Goal: Task Accomplishment & Management: Complete application form

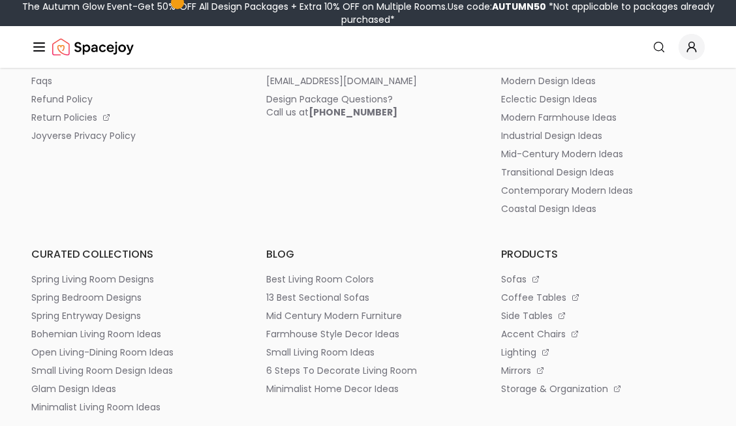
scroll to position [5915, 0]
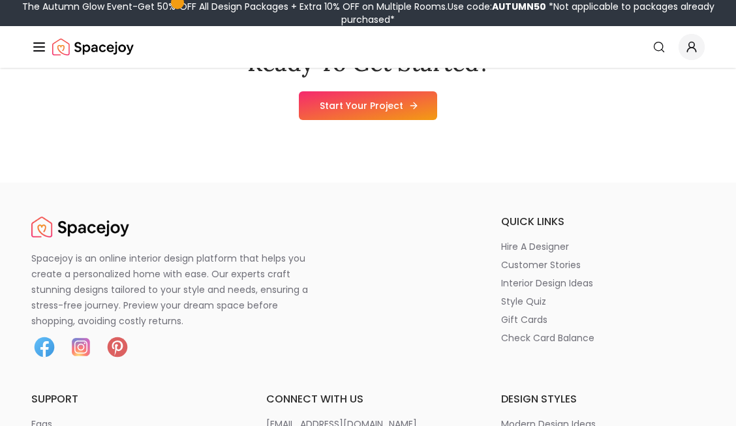
click at [392, 119] on link "Start Your Project" at bounding box center [368, 105] width 138 height 29
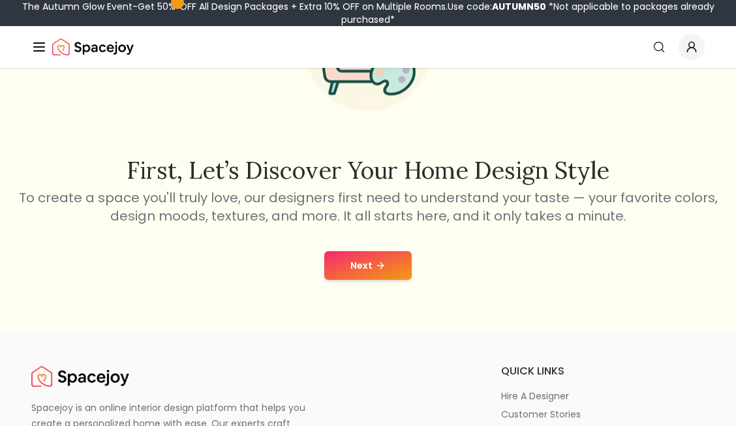
scroll to position [178, 0]
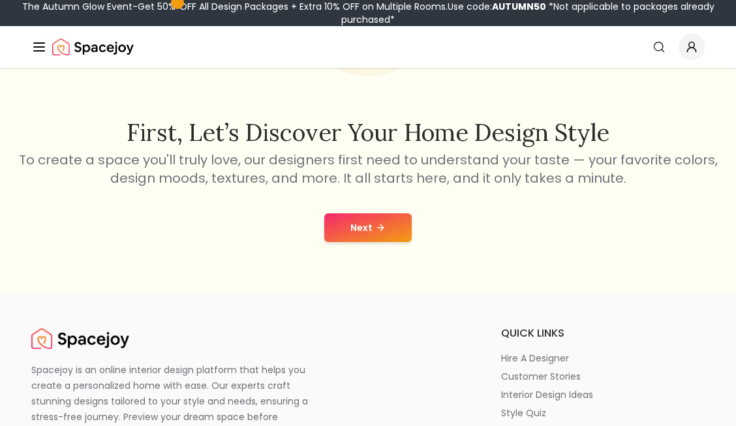
click at [387, 217] on button "Next" at bounding box center [367, 227] width 87 height 29
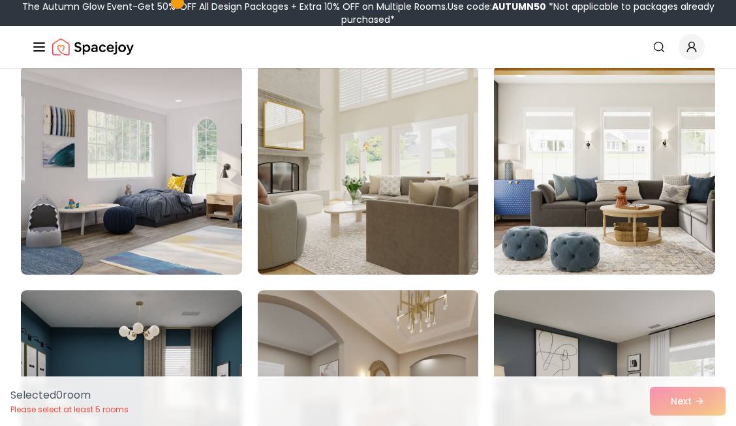
scroll to position [127, 0]
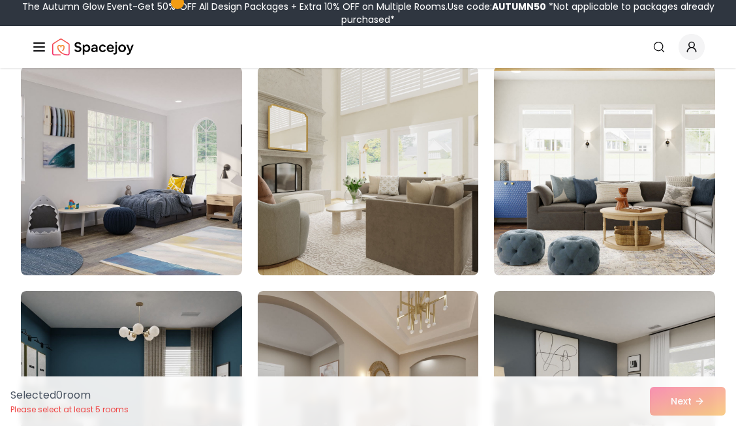
click at [599, 214] on img at bounding box center [605, 170] width 232 height 219
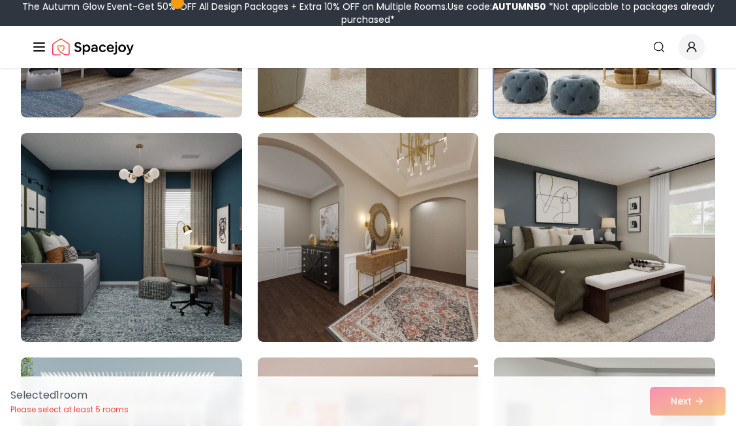
scroll to position [292, 0]
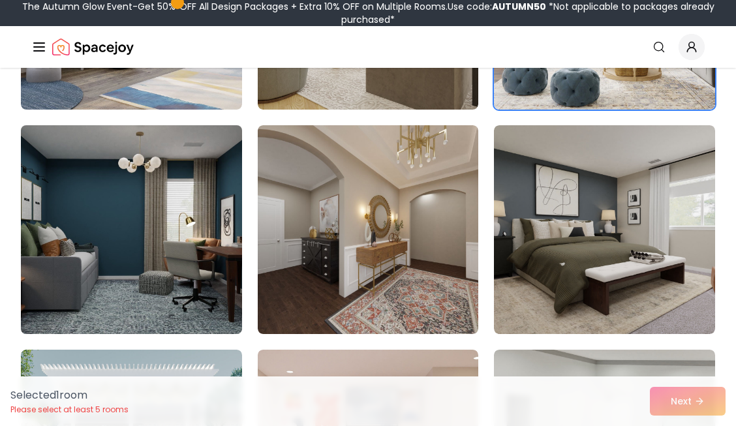
click at [128, 261] on img at bounding box center [132, 229] width 232 height 219
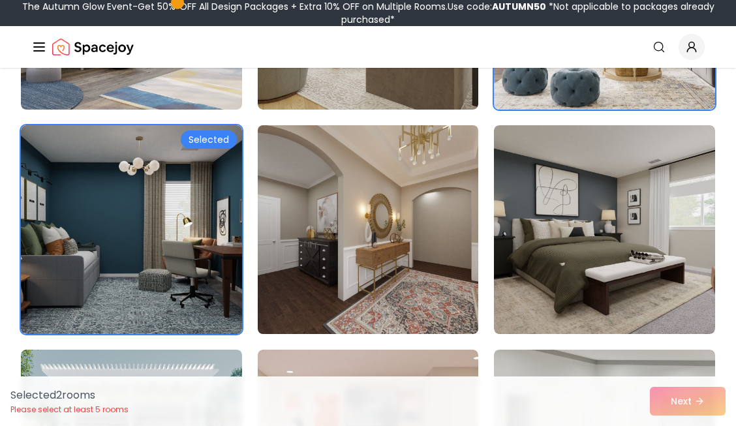
click at [364, 261] on img at bounding box center [368, 229] width 232 height 219
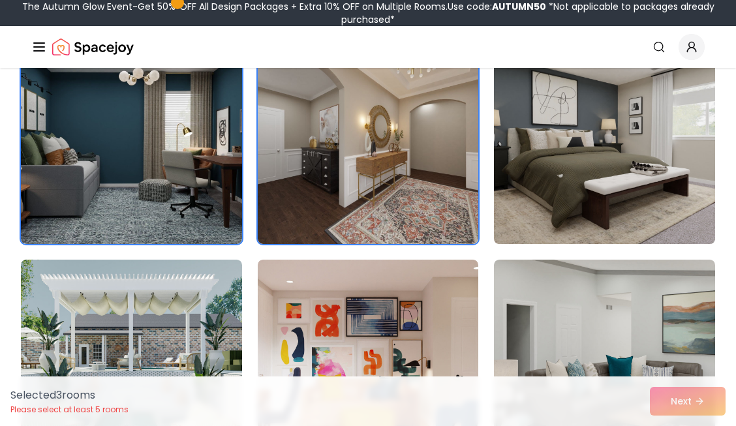
click at [627, 189] on img at bounding box center [605, 139] width 232 height 219
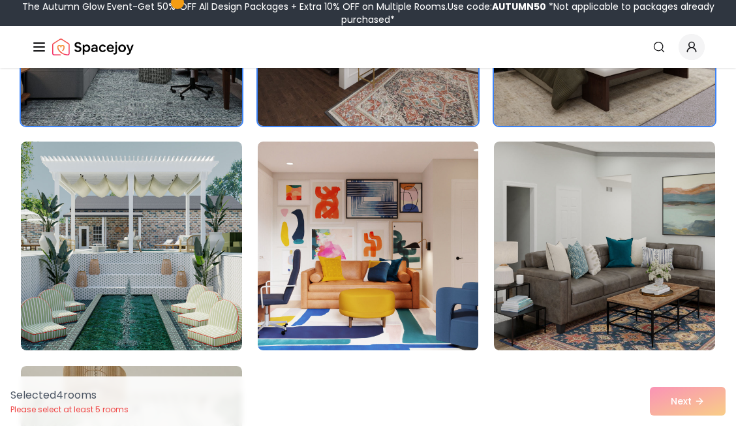
scroll to position [504, 0]
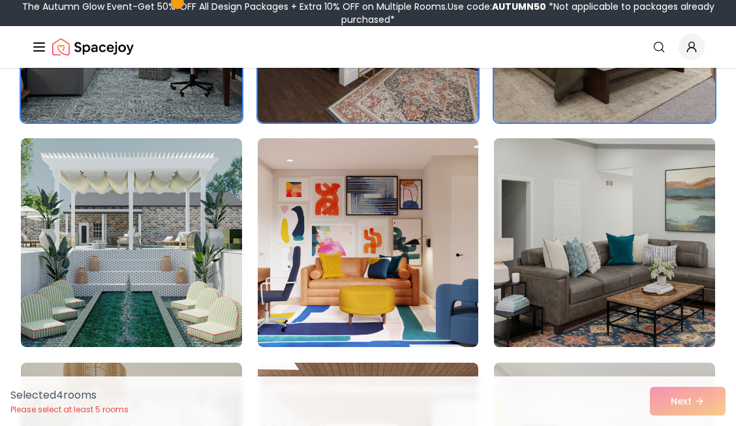
click at [608, 273] on img at bounding box center [605, 242] width 232 height 219
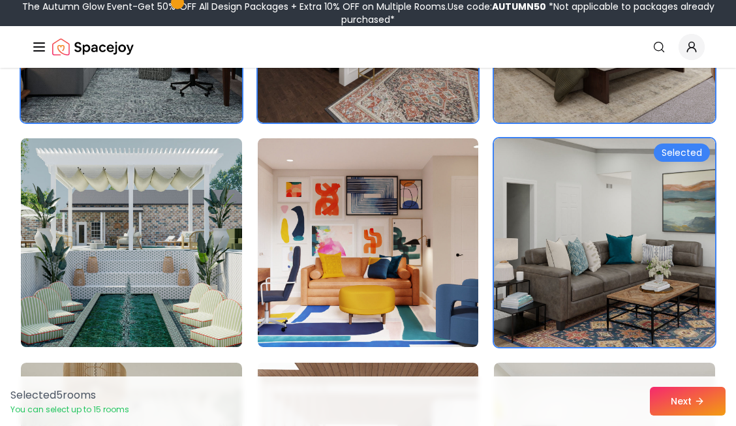
click at [160, 270] on img at bounding box center [132, 242] width 232 height 219
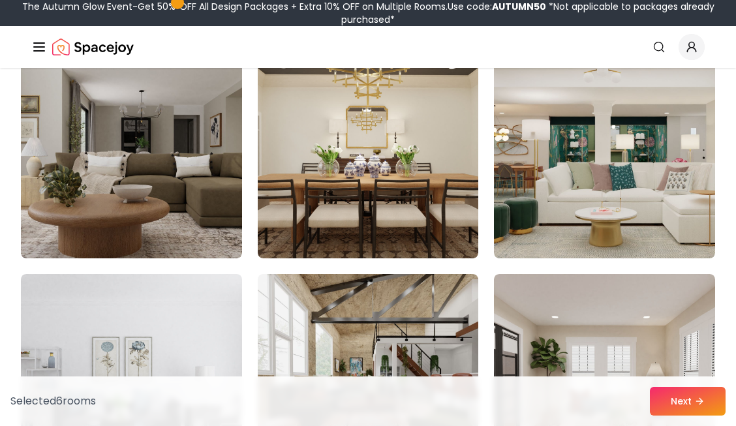
scroll to position [1042, 0]
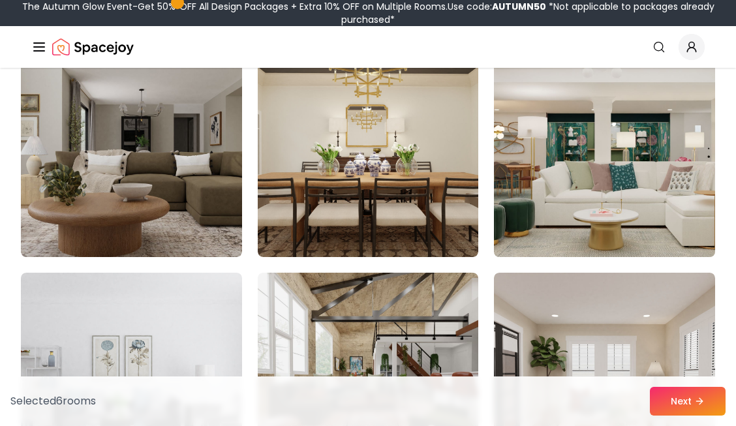
click at [583, 219] on img at bounding box center [605, 152] width 232 height 219
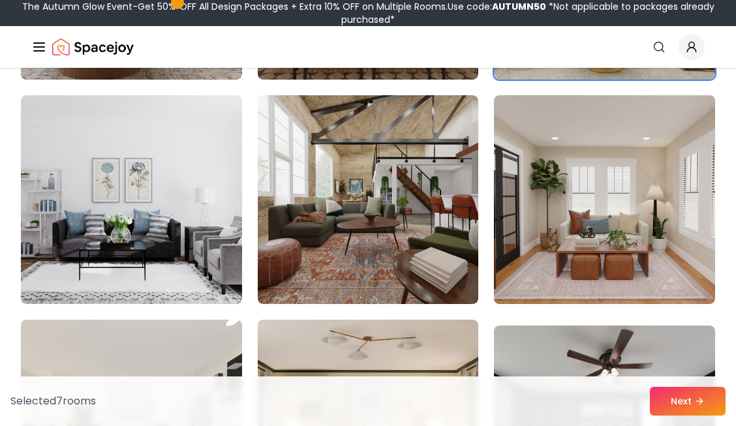
scroll to position [1221, 0]
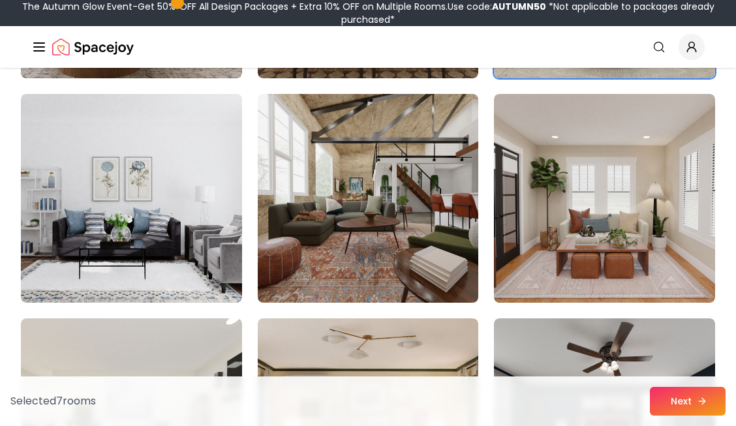
click at [711, 411] on button "Next" at bounding box center [688, 401] width 76 height 29
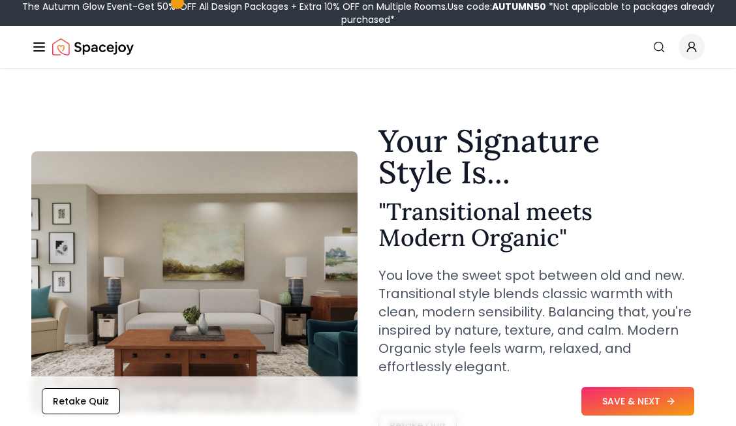
click at [663, 406] on button "SAVE & NEXT" at bounding box center [637, 401] width 113 height 29
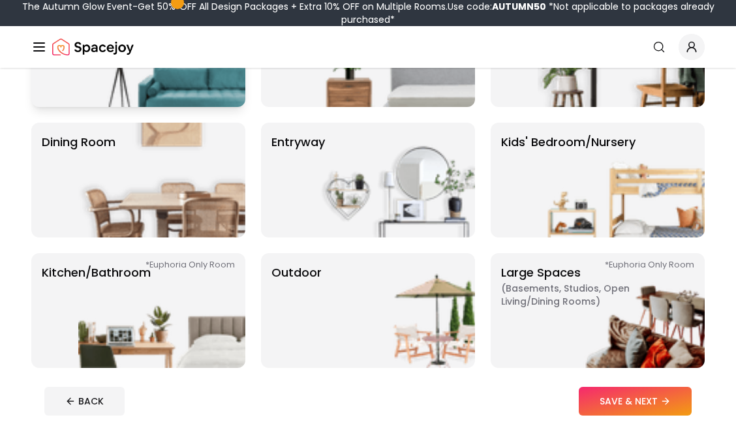
scroll to position [190, 0]
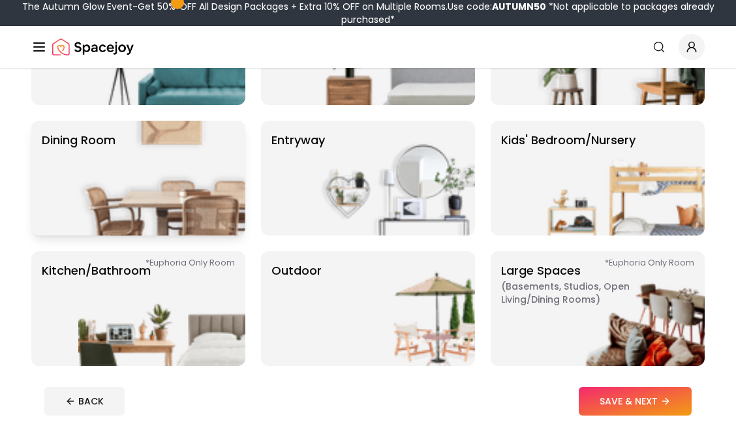
click at [169, 179] on img at bounding box center [161, 178] width 167 height 115
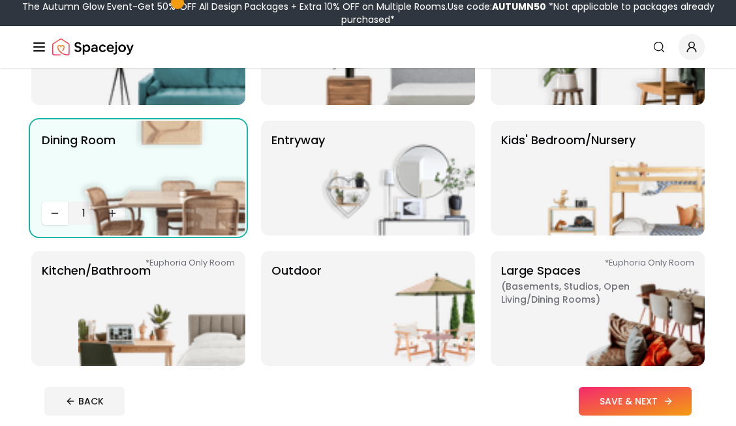
click at [653, 410] on button "SAVE & NEXT" at bounding box center [635, 401] width 113 height 29
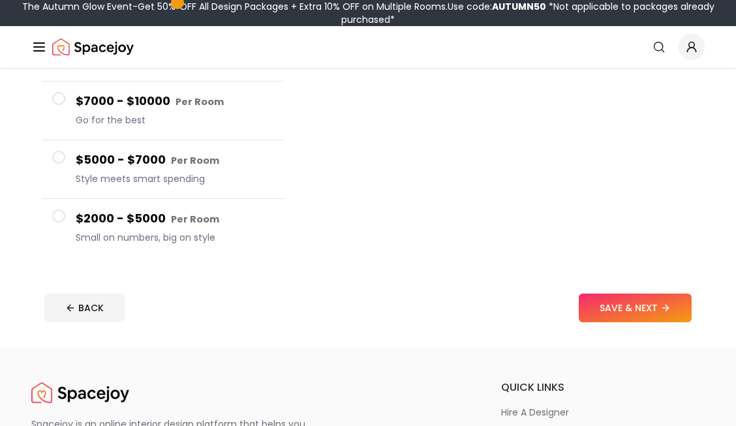
scroll to position [260, 0]
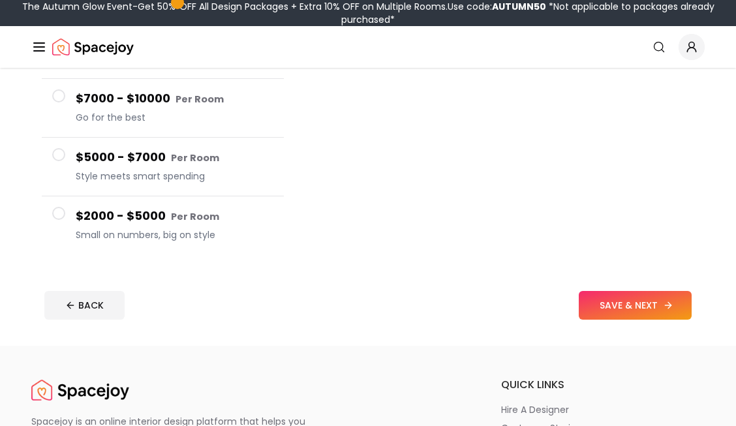
click at [629, 304] on button "SAVE & NEXT" at bounding box center [635, 305] width 113 height 29
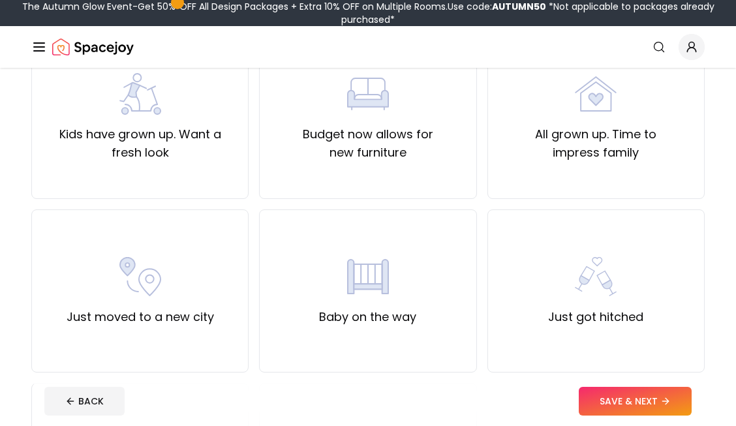
scroll to position [318, 0]
click at [657, 415] on button "SAVE & NEXT" at bounding box center [635, 401] width 113 height 29
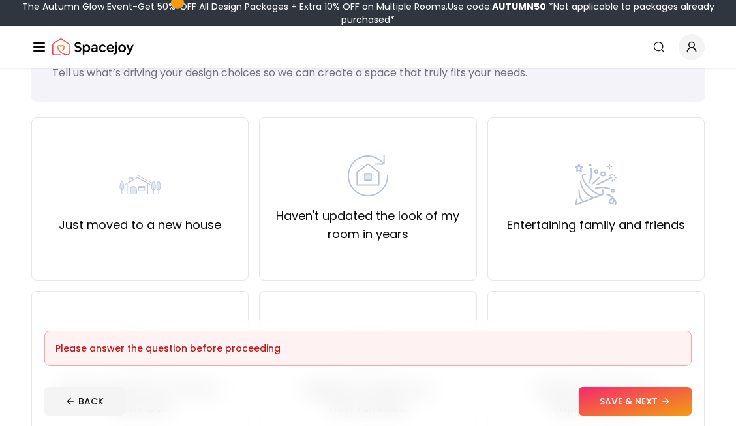
scroll to position [0, 0]
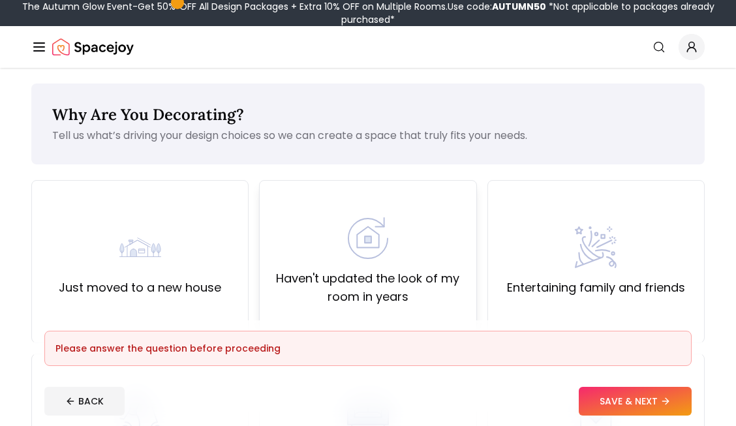
click at [365, 296] on label "Haven't updated the look of my room in years" at bounding box center [367, 287] width 195 height 37
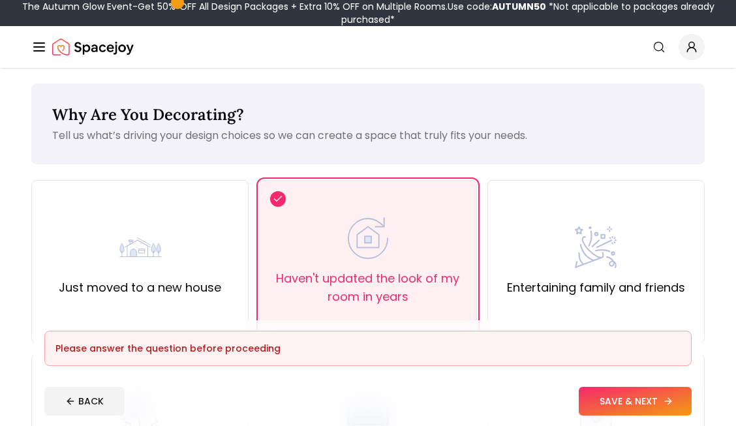
click at [648, 402] on button "SAVE & NEXT" at bounding box center [635, 401] width 113 height 29
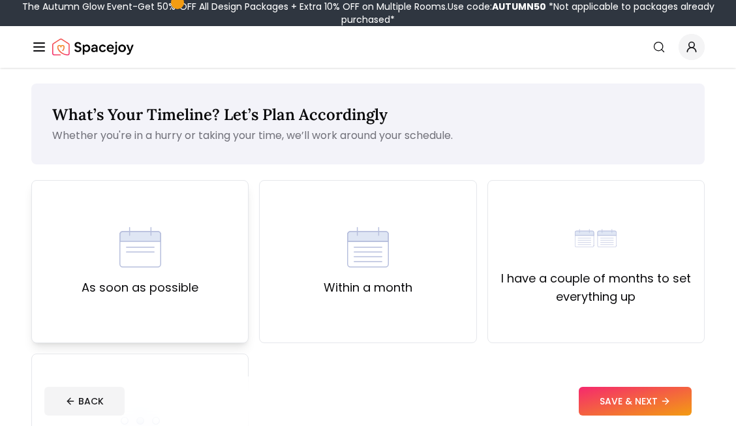
click at [186, 282] on label "As soon as possible" at bounding box center [140, 287] width 117 height 18
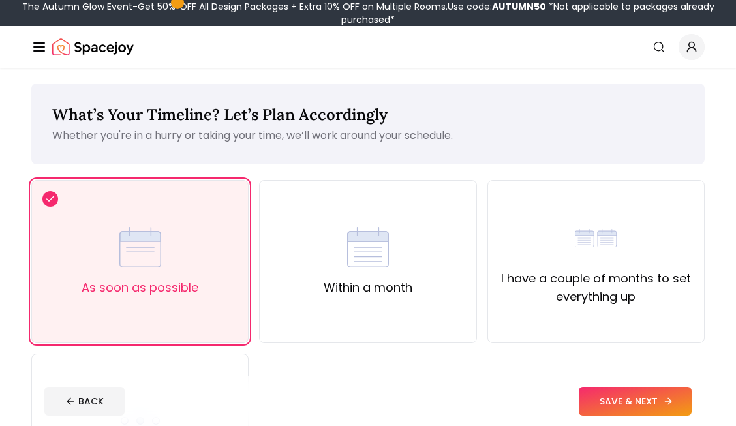
click at [669, 406] on icon at bounding box center [668, 401] width 10 height 10
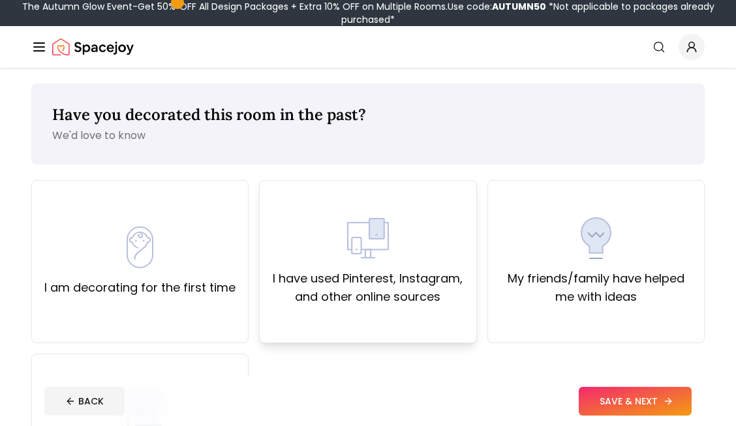
click at [372, 325] on div "I have used Pinterest, Instagram, and other online sources" at bounding box center [367, 261] width 217 height 163
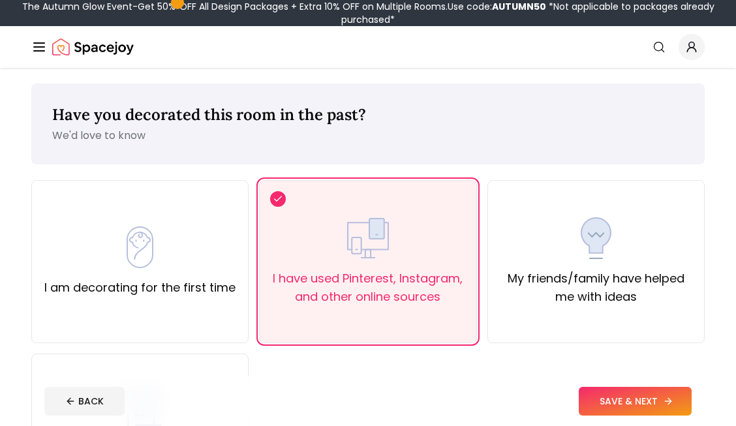
click at [618, 404] on button "SAVE & NEXT" at bounding box center [635, 401] width 113 height 29
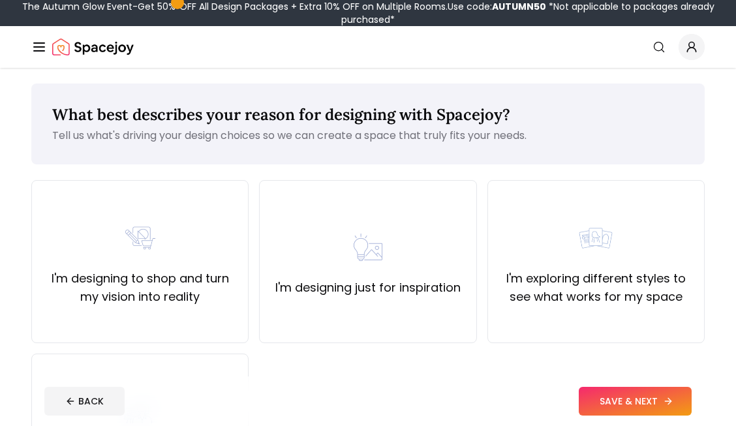
click at [618, 404] on button "SAVE & NEXT" at bounding box center [635, 401] width 113 height 29
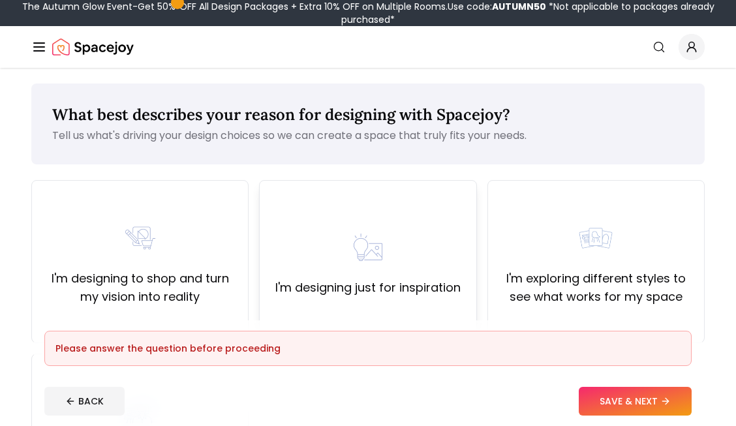
click at [396, 288] on label "I'm designing just for inspiration" at bounding box center [367, 287] width 185 height 18
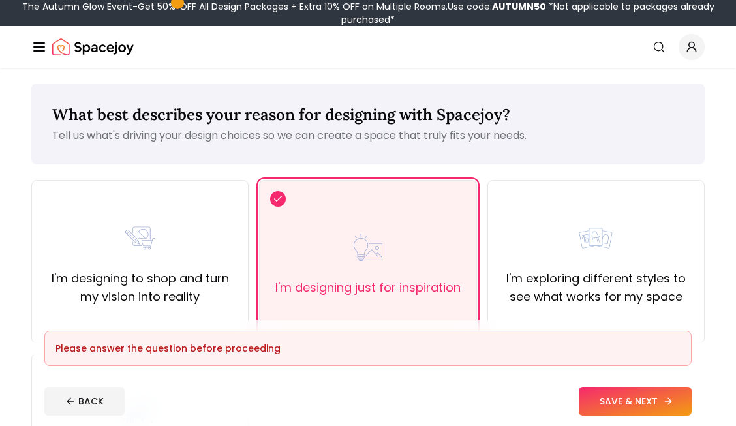
click at [631, 397] on button "SAVE & NEXT" at bounding box center [635, 401] width 113 height 29
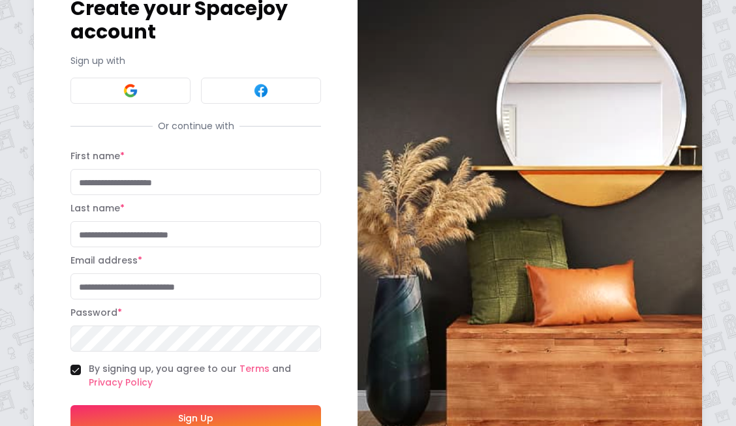
scroll to position [101, 0]
